Goal: Information Seeking & Learning: Learn about a topic

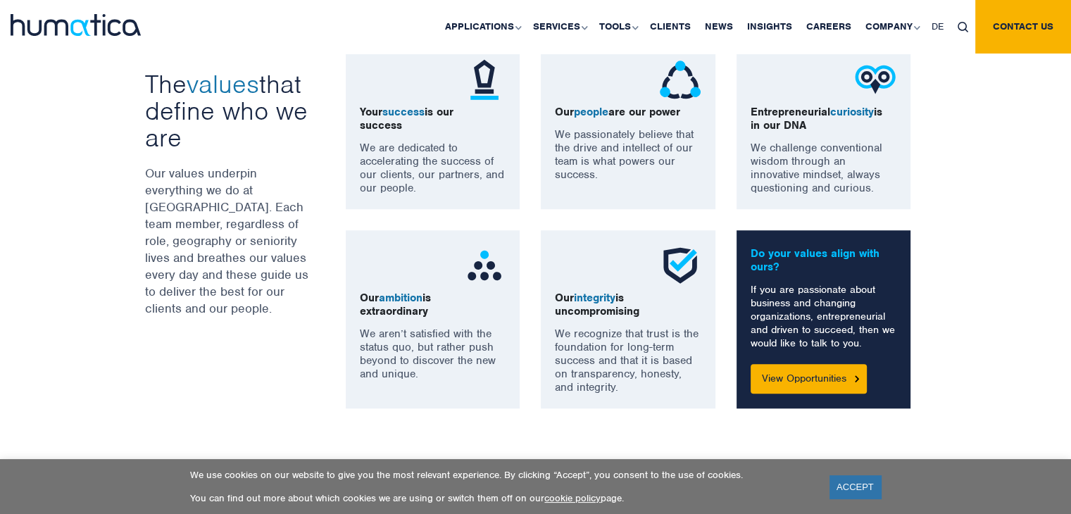
scroll to position [1478, 0]
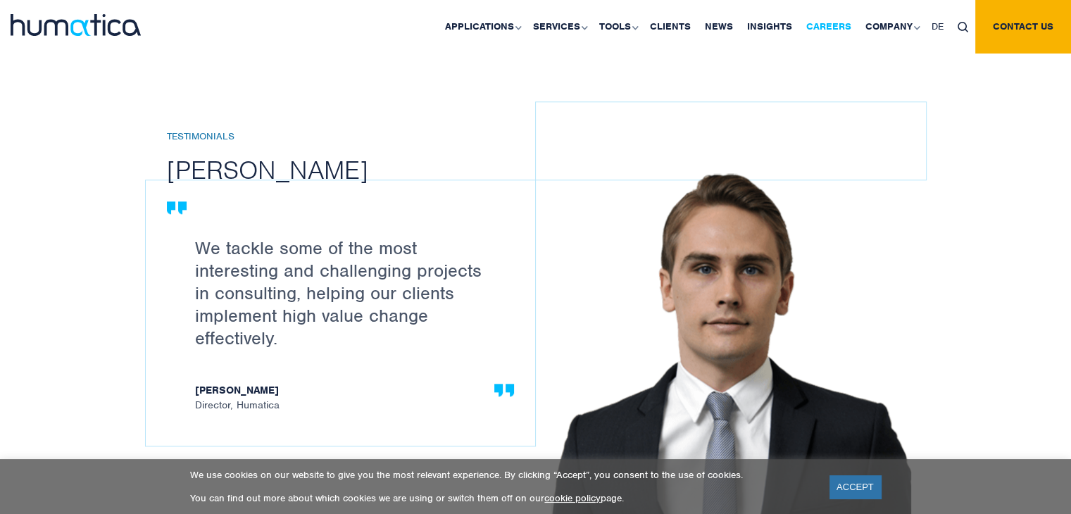
click at [817, 18] on link "Careers" at bounding box center [828, 26] width 59 height 53
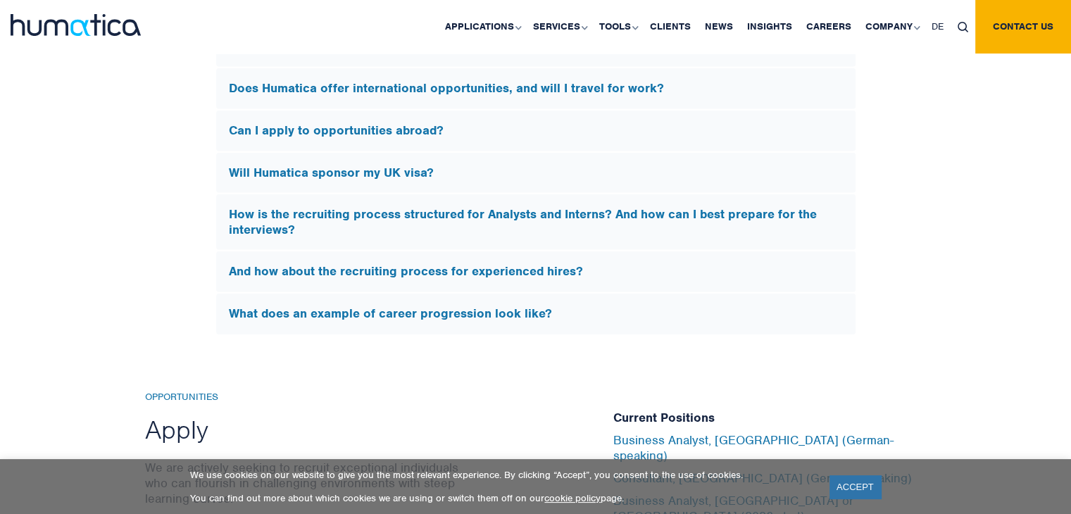
scroll to position [4645, 0]
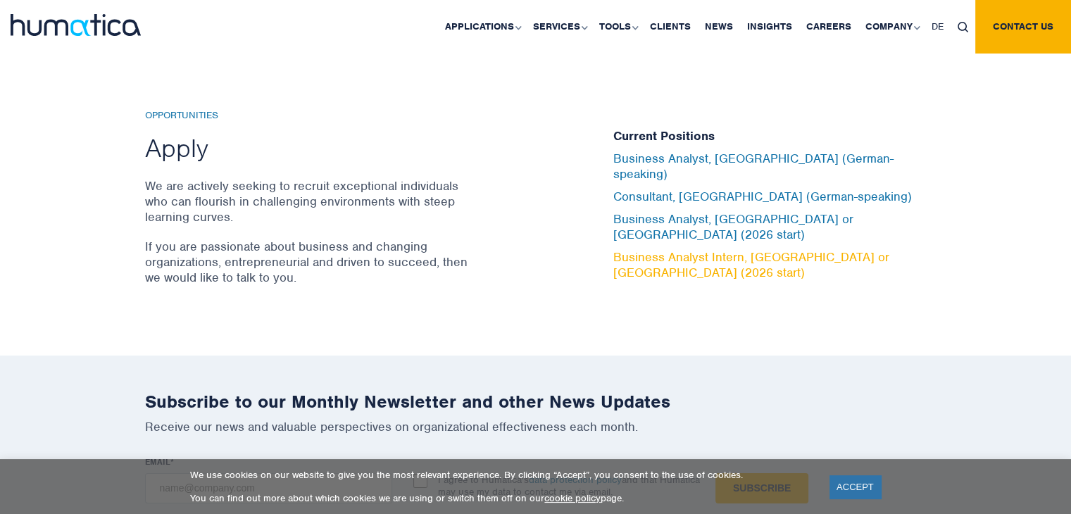
click at [707, 249] on link "Business Analyst Intern, [GEOGRAPHIC_DATA] or [GEOGRAPHIC_DATA] (2026 start)" at bounding box center [751, 264] width 276 height 31
